Goal: Use online tool/utility: Utilize a website feature to perform a specific function

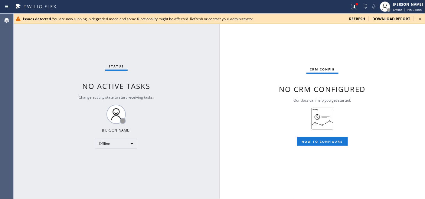
click at [352, 18] on span "refresh" at bounding box center [357, 18] width 16 height 5
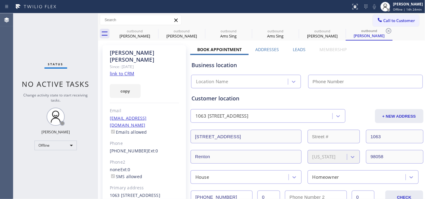
type input "[PHONE_NUMBER]"
click at [388, 5] on div at bounding box center [385, 7] width 10 height 10
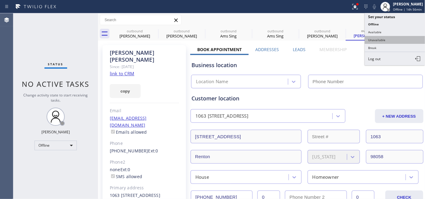
click at [390, 40] on button "Unavailable" at bounding box center [395, 40] width 60 height 8
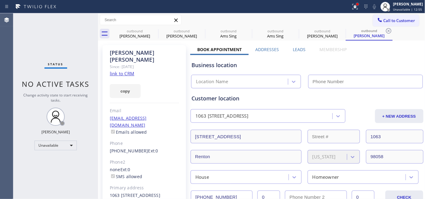
click at [356, 5] on div at bounding box center [358, 4] width 4 height 4
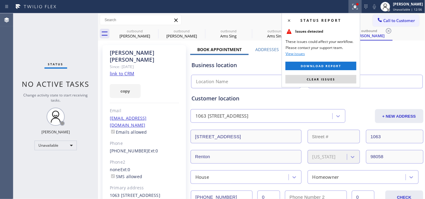
drag, startPoint x: 304, startPoint y: 79, endPoint x: 301, endPoint y: 77, distance: 3.4
click at [305, 79] on button "Clear issues" at bounding box center [320, 79] width 71 height 8
